Goal: Transaction & Acquisition: Purchase product/service

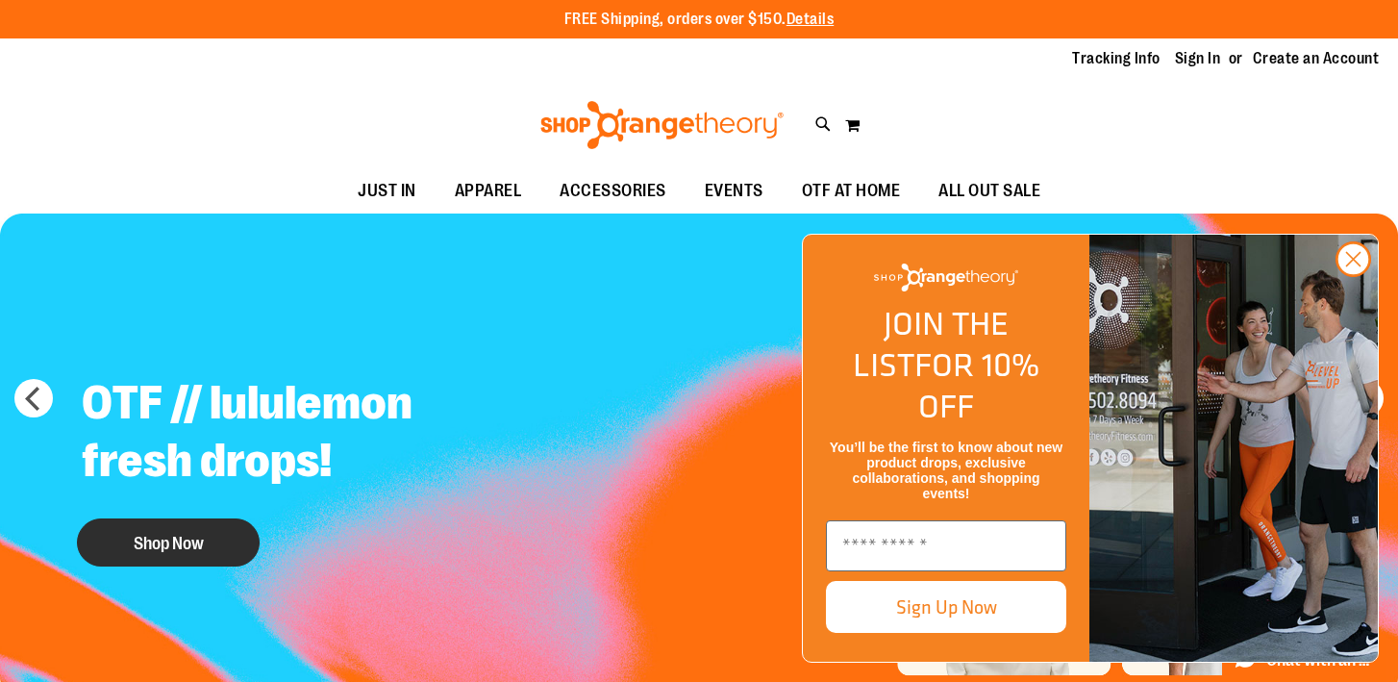
click at [212, 533] on button "Shop Now" at bounding box center [168, 542] width 183 height 48
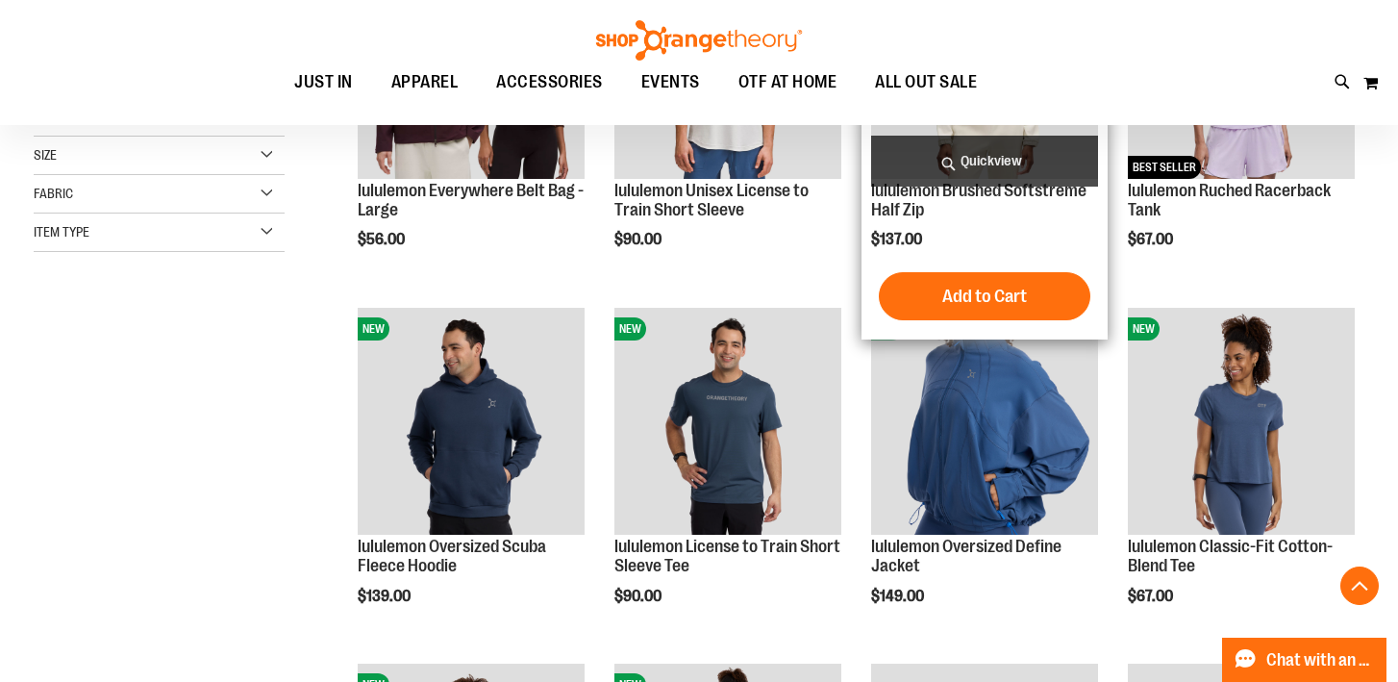
scroll to position [448, 0]
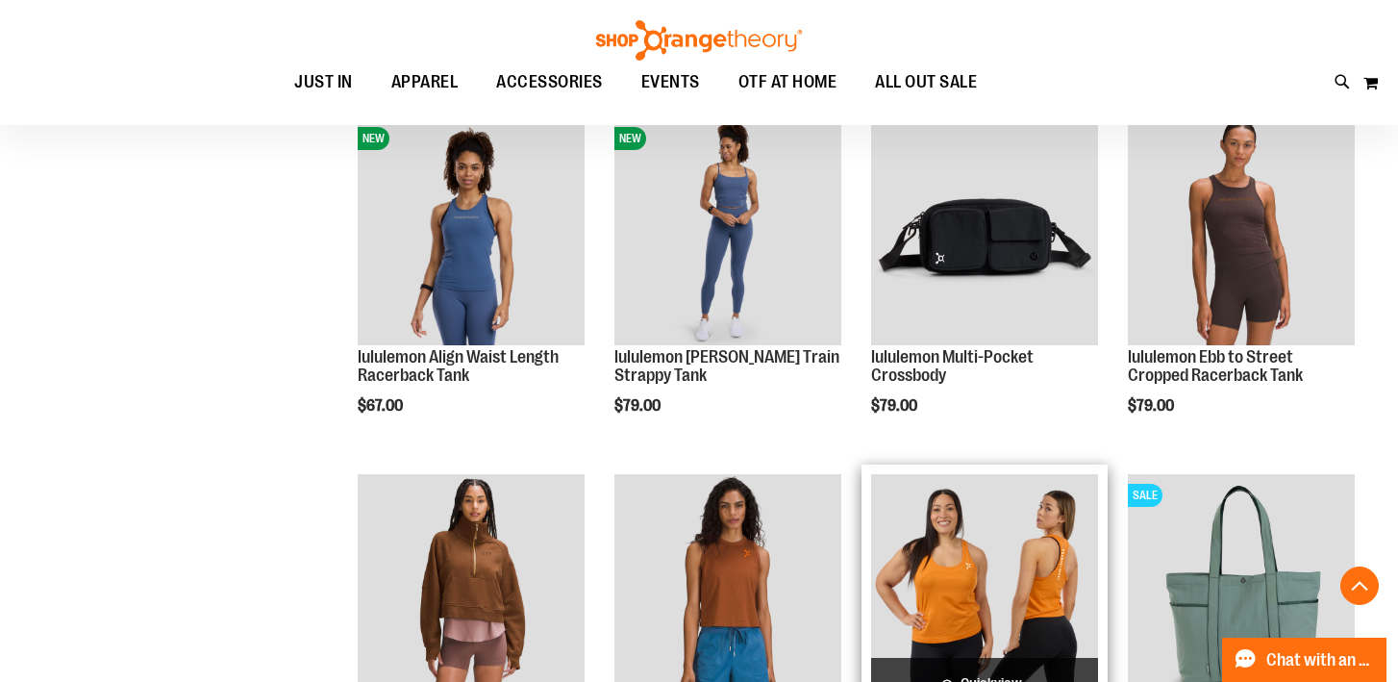
scroll to position [966, 0]
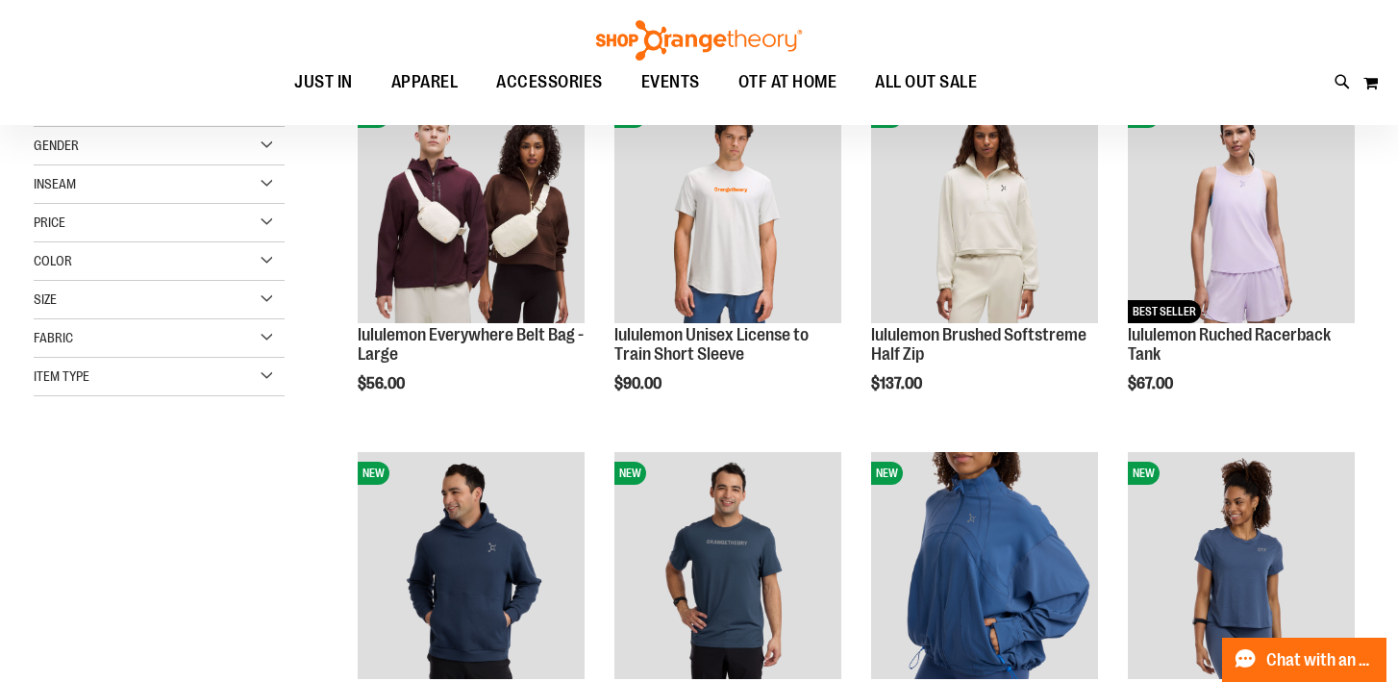
scroll to position [186, 0]
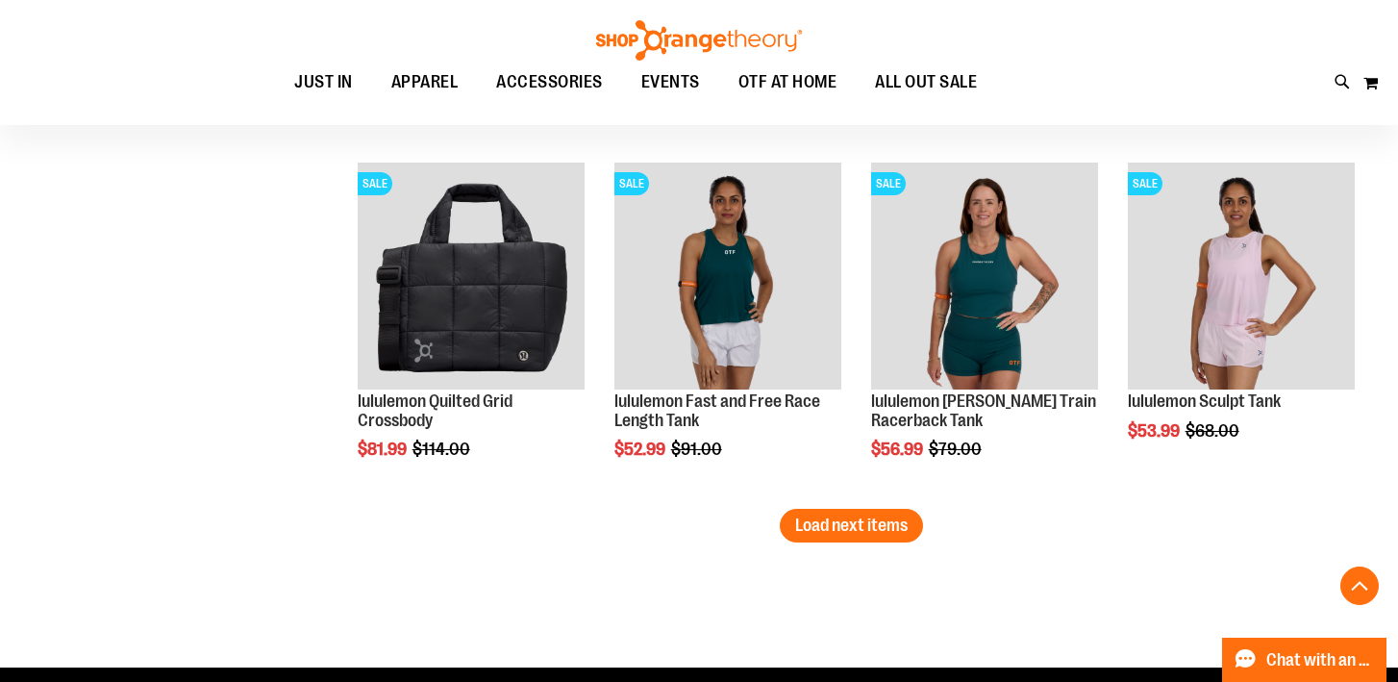
scroll to position [3106, 0]
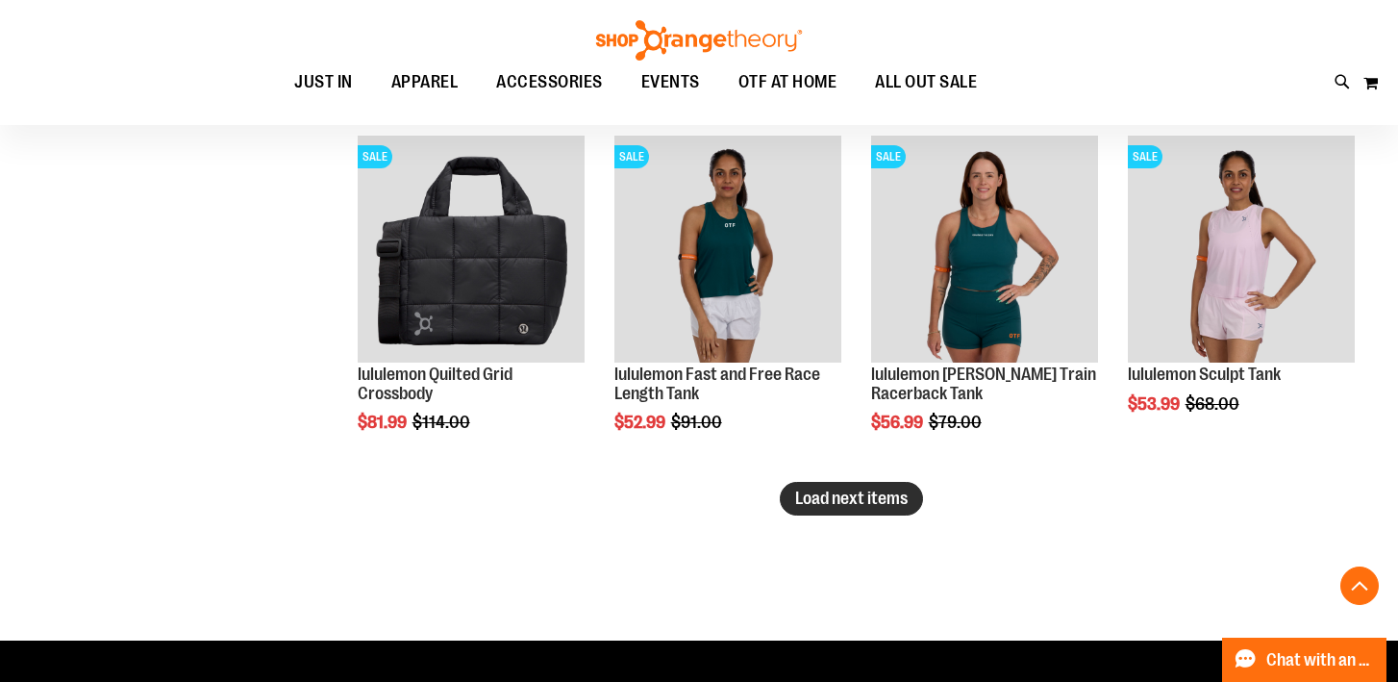
click at [819, 502] on span "Load next items" at bounding box center [851, 497] width 113 height 19
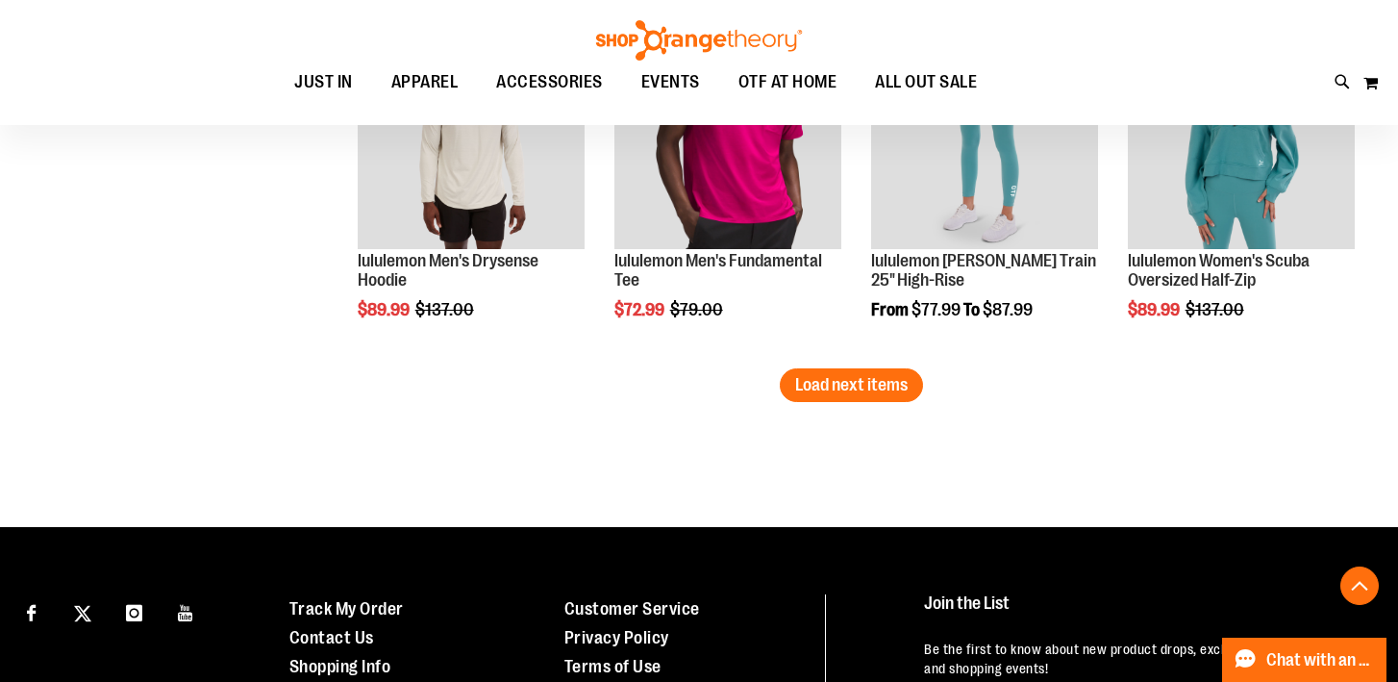
scroll to position [4290, 0]
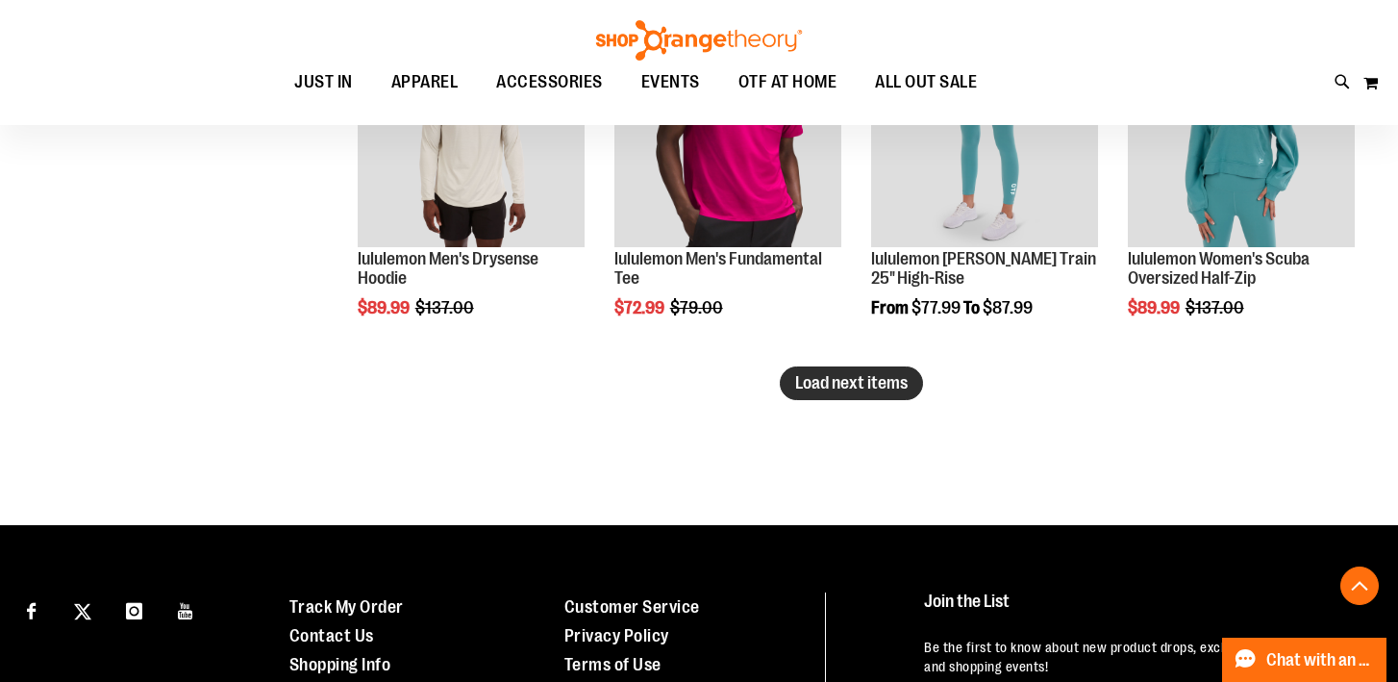
click at [876, 370] on button "Load next items" at bounding box center [851, 383] width 143 height 34
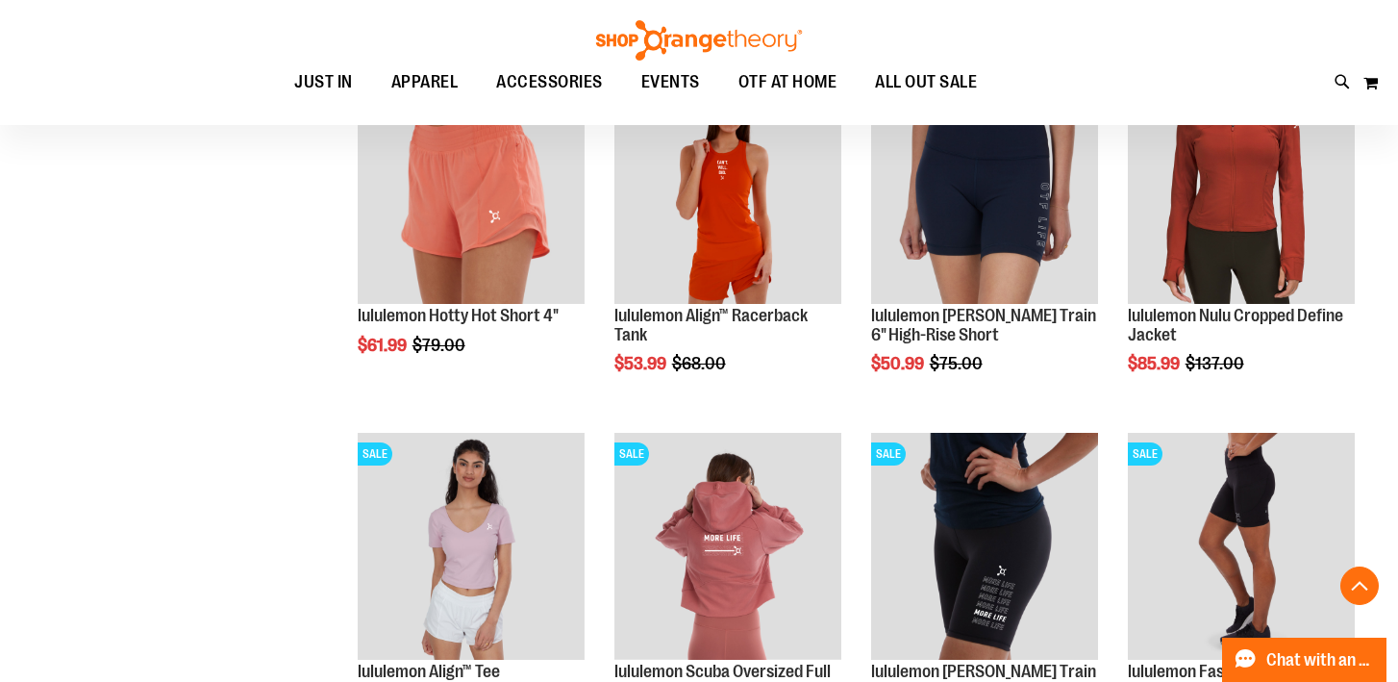
scroll to position [4969, 0]
